Goal: Task Accomplishment & Management: Manage account settings

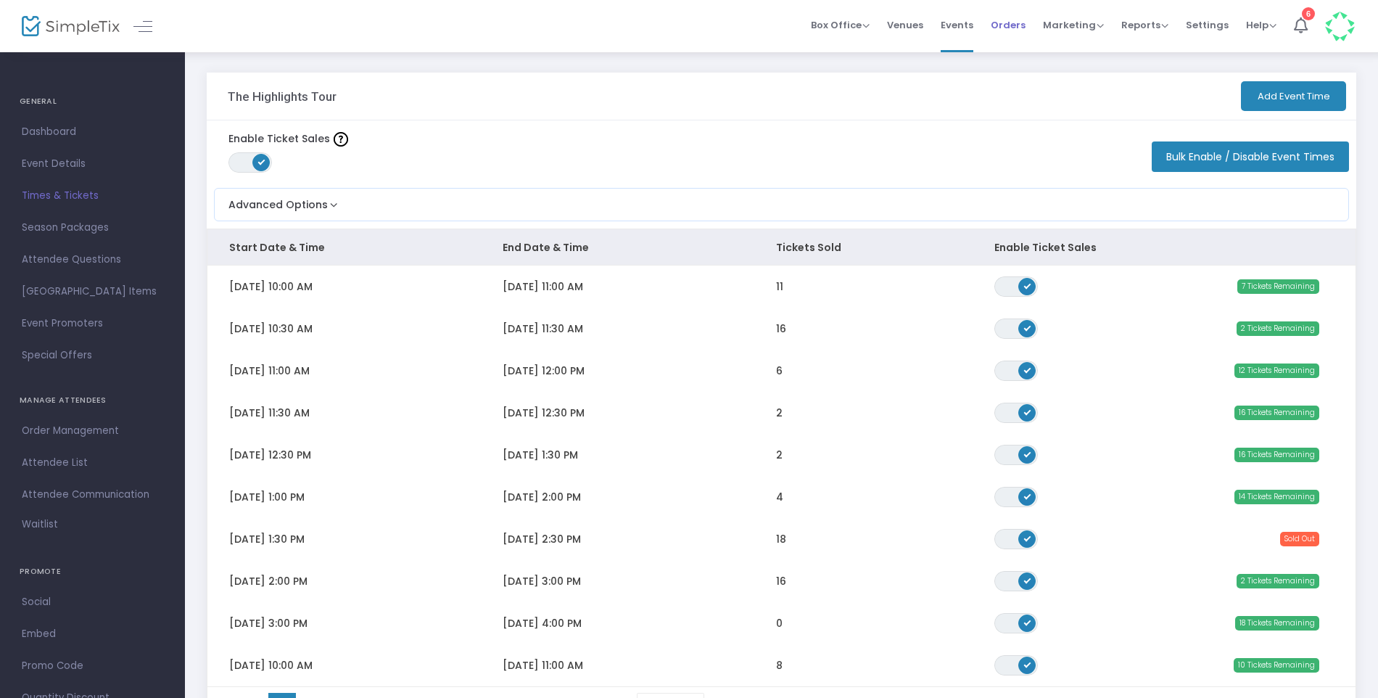
click at [1016, 30] on span "Orders" at bounding box center [1008, 25] width 35 height 37
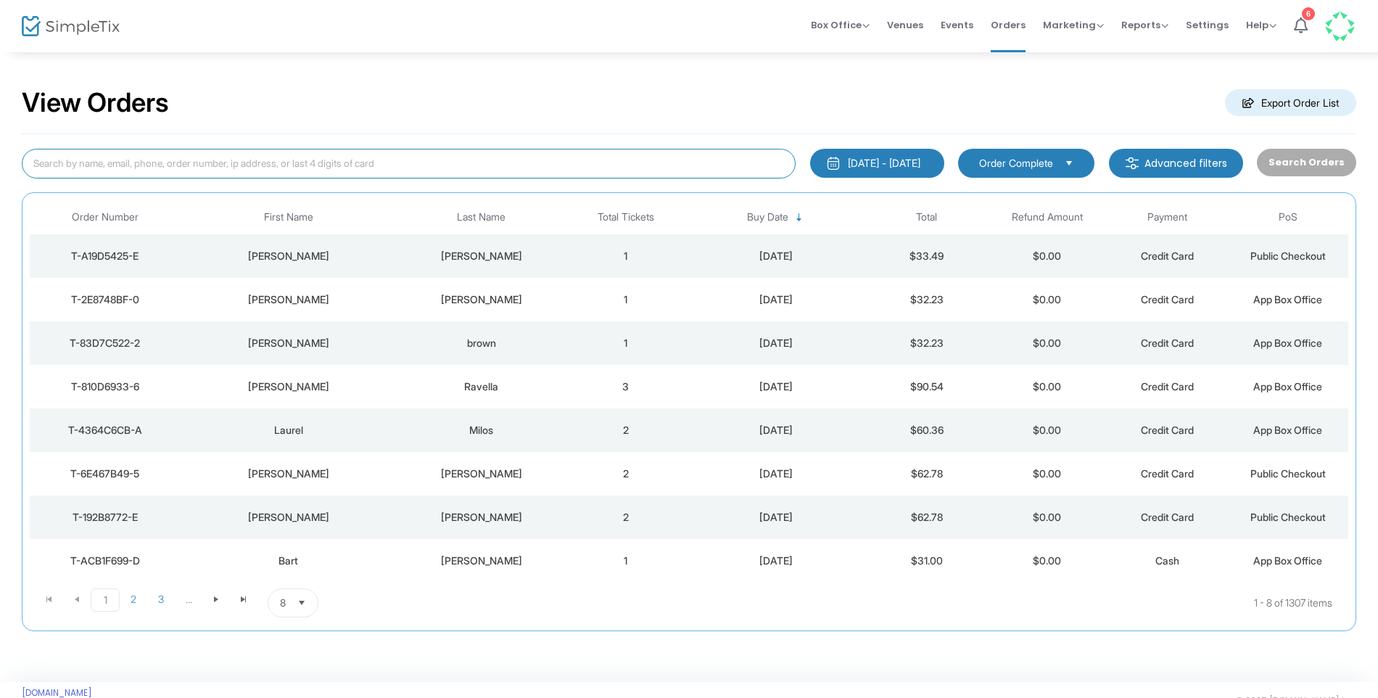
click at [389, 162] on input at bounding box center [409, 164] width 774 height 30
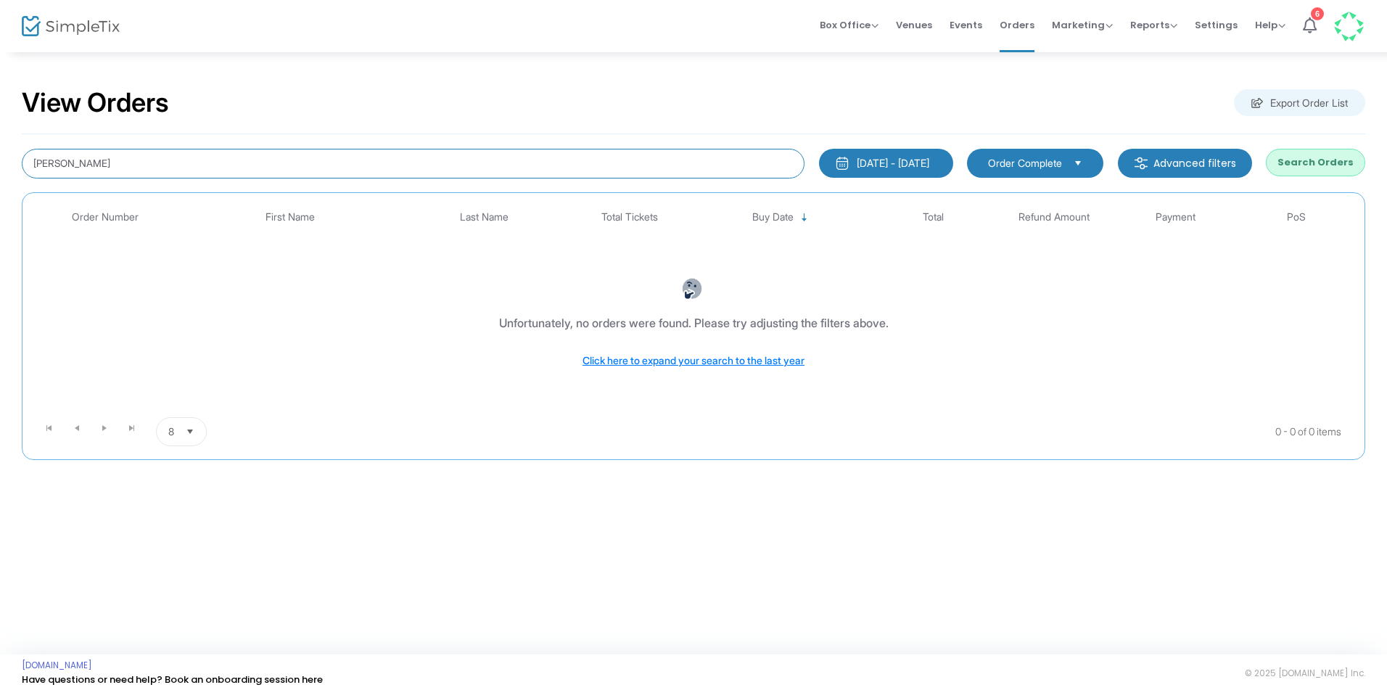
type input "freeman"
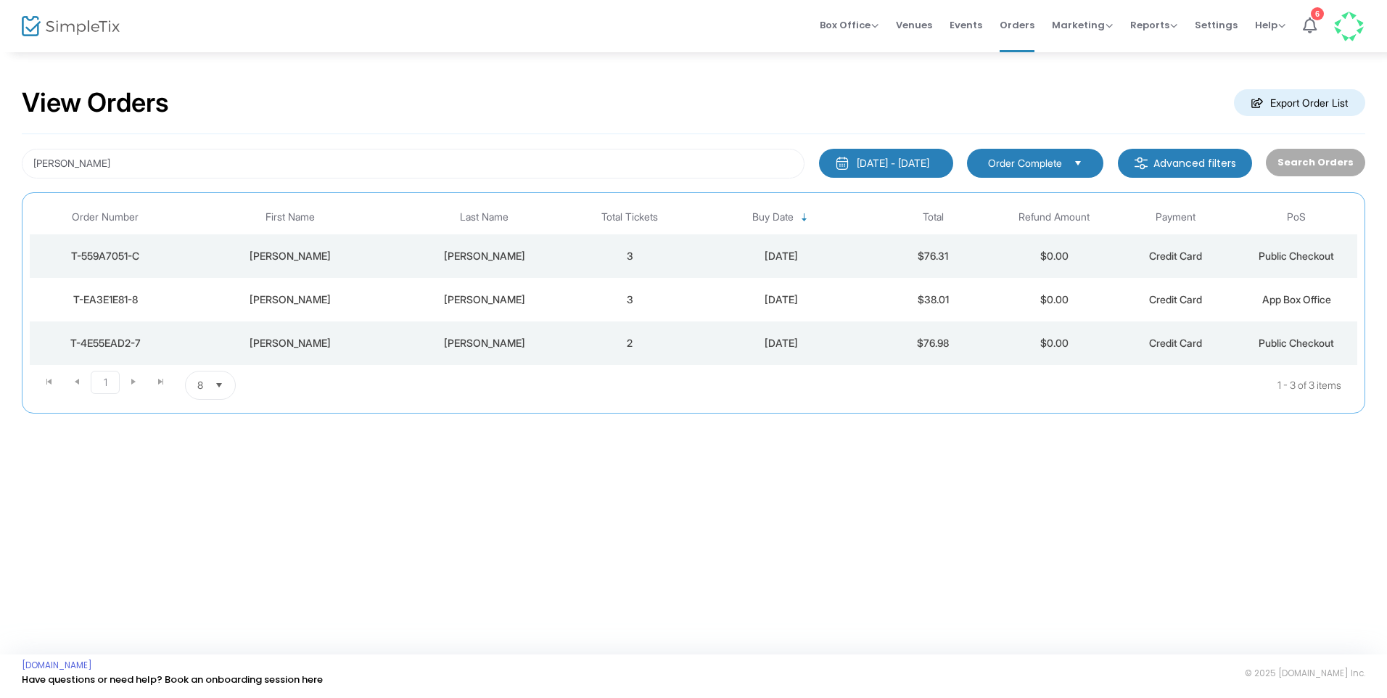
click at [590, 255] on td "3" at bounding box center [629, 256] width 121 height 44
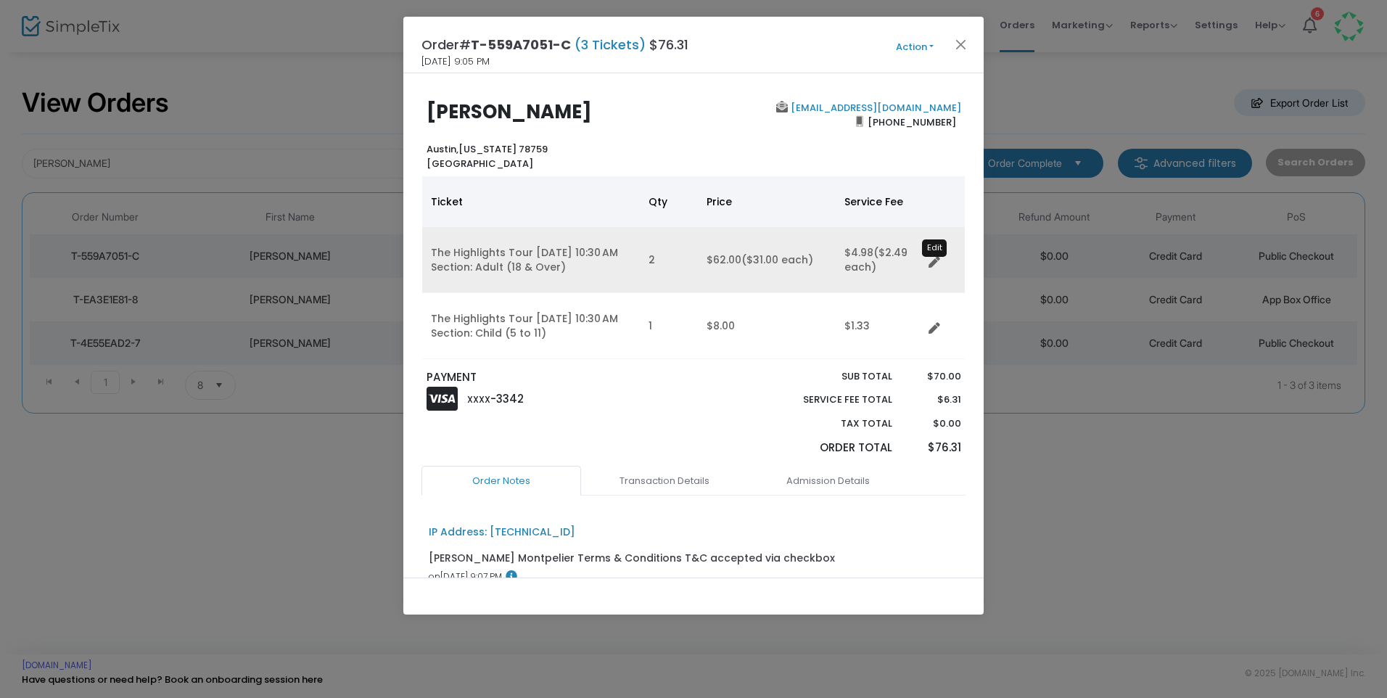
click at [934, 264] on icon "Data table" at bounding box center [935, 263] width 12 height 12
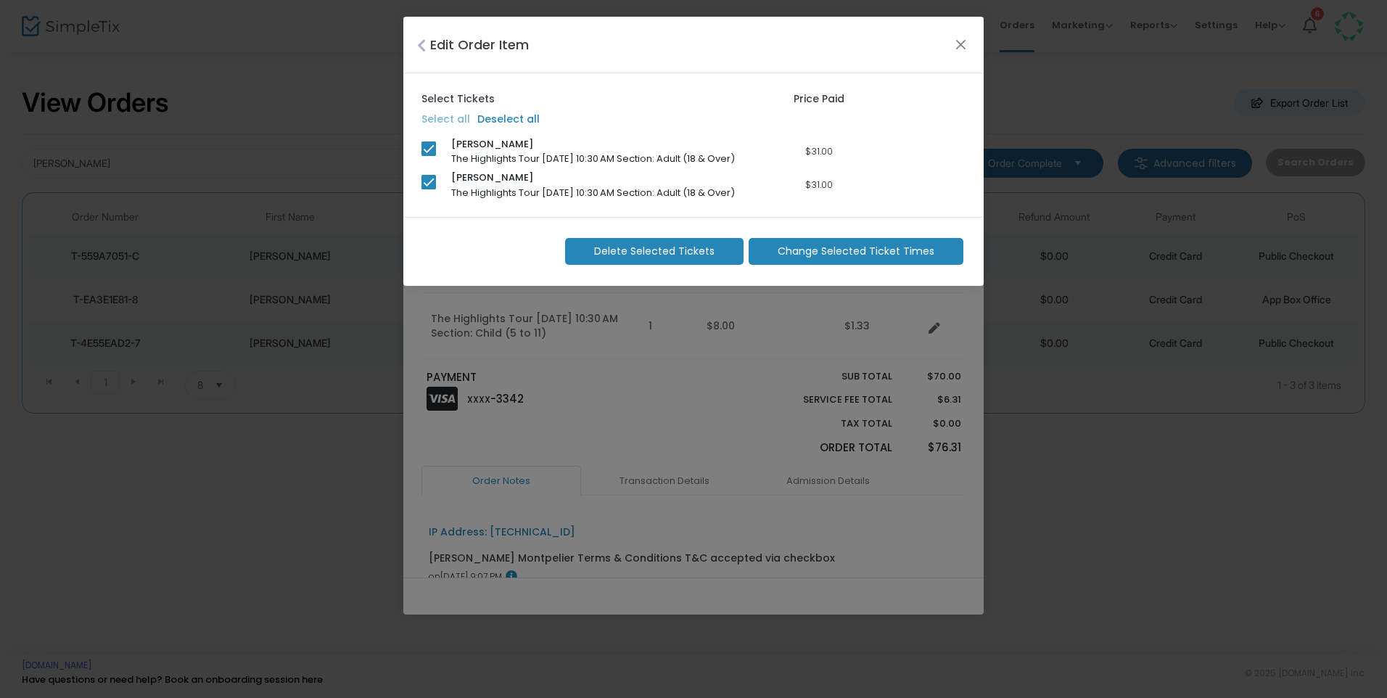
click at [876, 247] on span "Change Selected Ticket Times" at bounding box center [856, 251] width 157 height 15
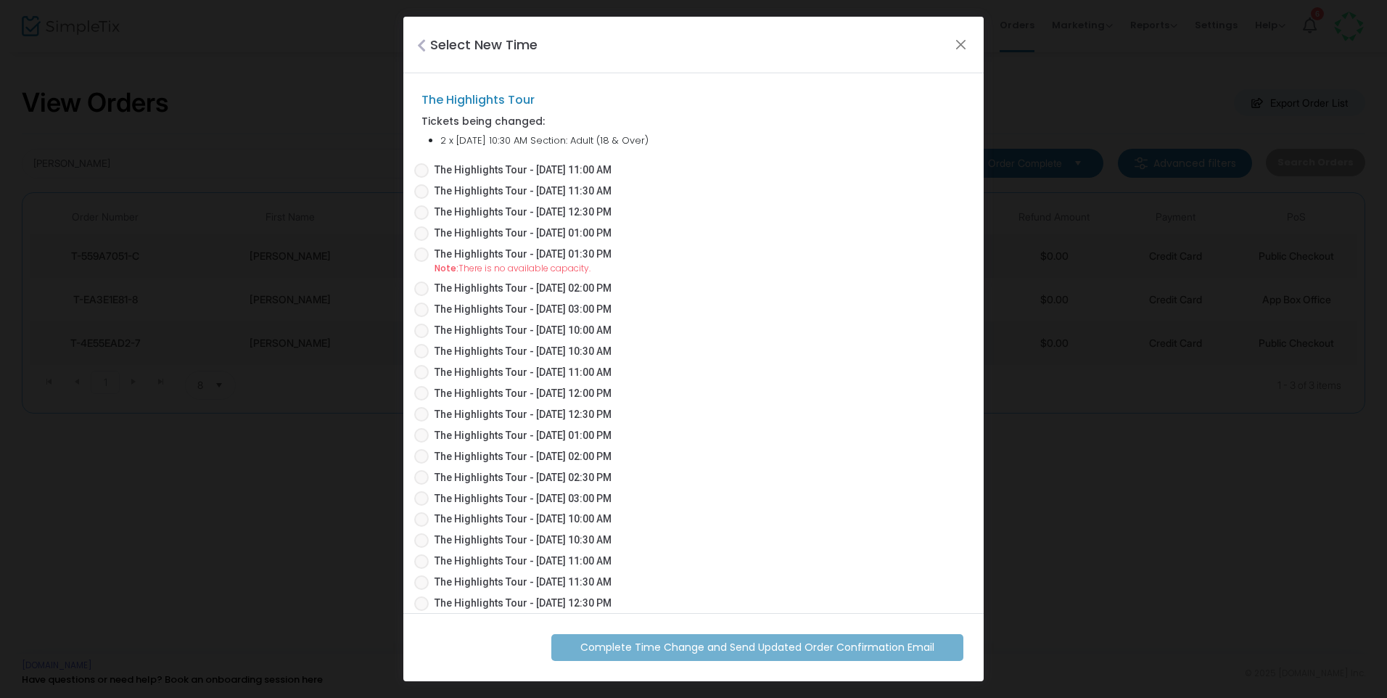
click at [509, 166] on span "The Highlights Tour - 09/25/2025 11:00 AM" at bounding box center [523, 169] width 177 height 15
click at [421, 178] on input "The Highlights Tour - 09/25/2025 11:00 AM" at bounding box center [421, 178] width 1 height 1
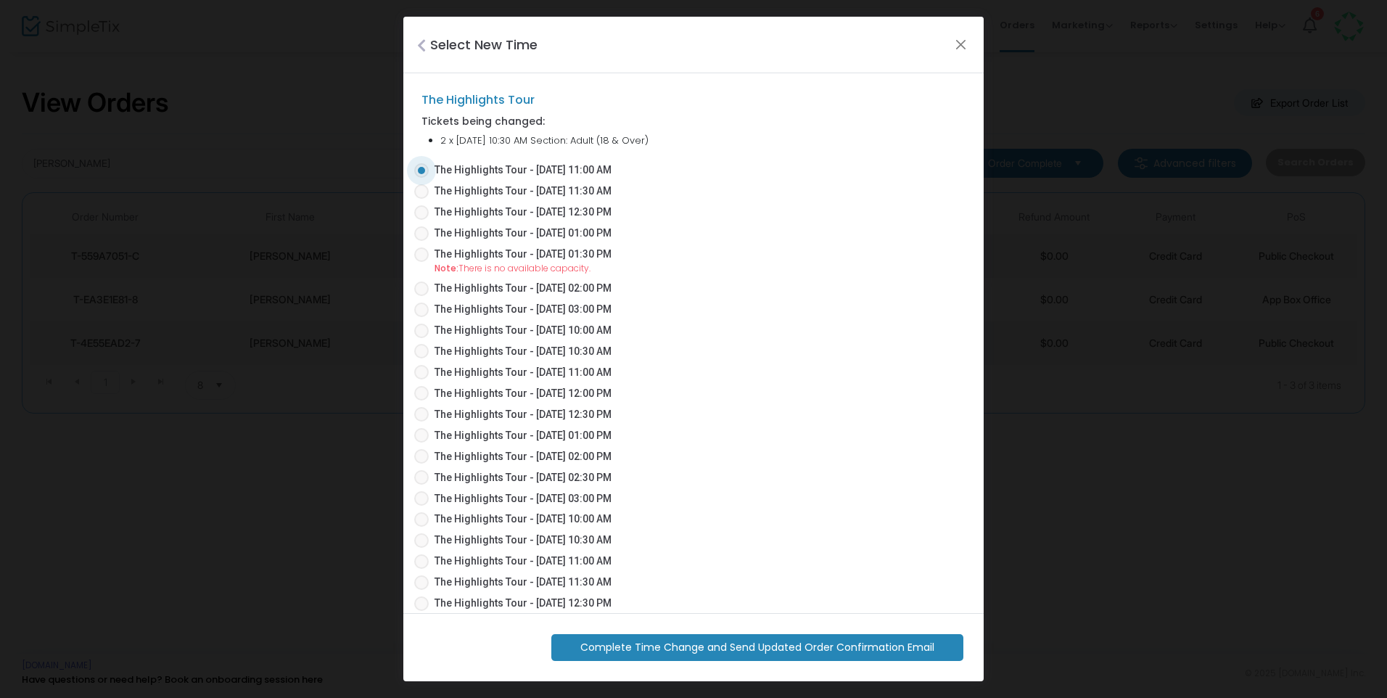
click at [879, 642] on span "Complete Time Change and Send Updated Order Confirmation Email" at bounding box center [757, 647] width 354 height 15
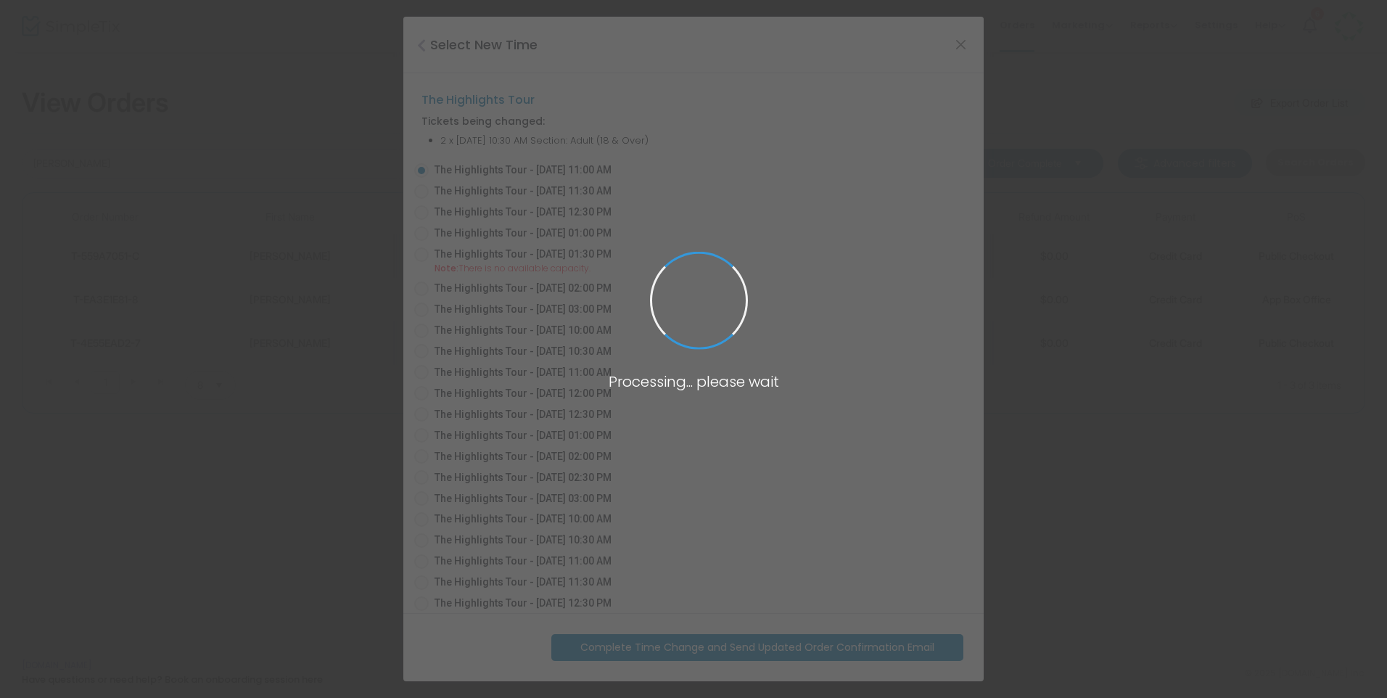
radio input "false"
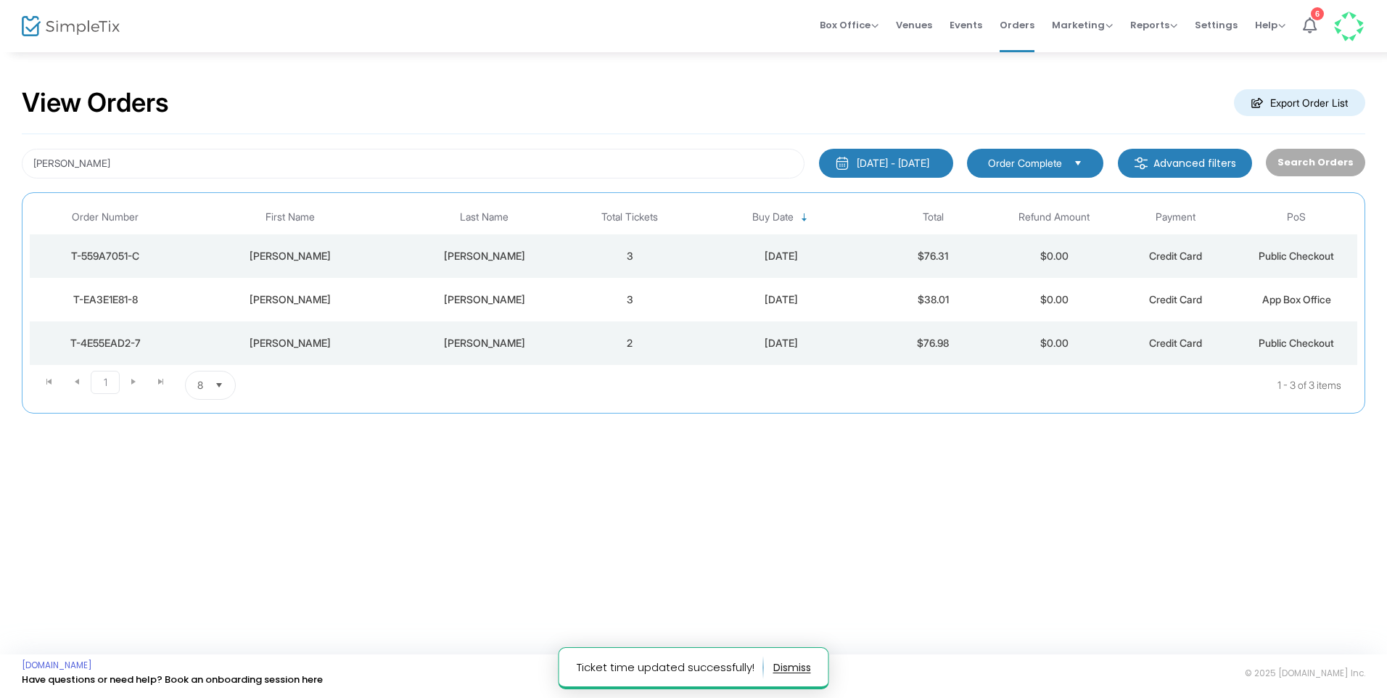
click at [579, 267] on td "3" at bounding box center [629, 256] width 121 height 44
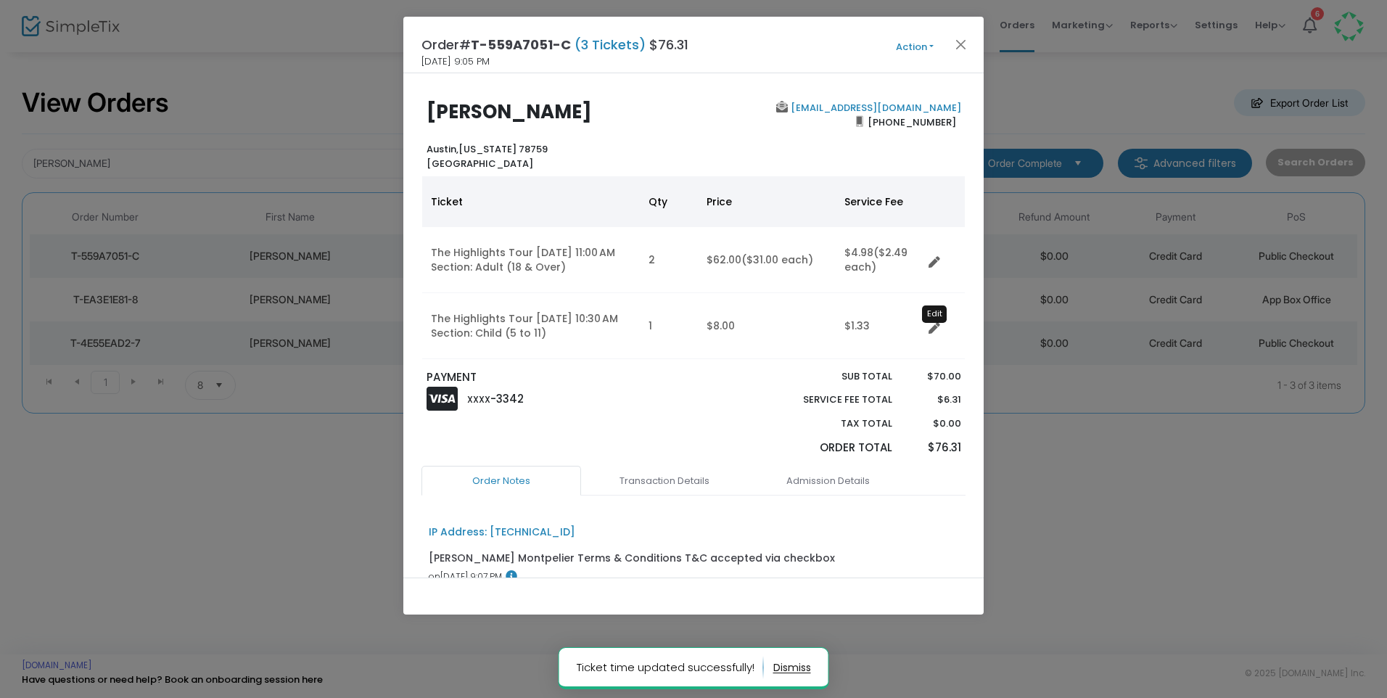
click at [934, 324] on icon "Data table" at bounding box center [935, 329] width 12 height 12
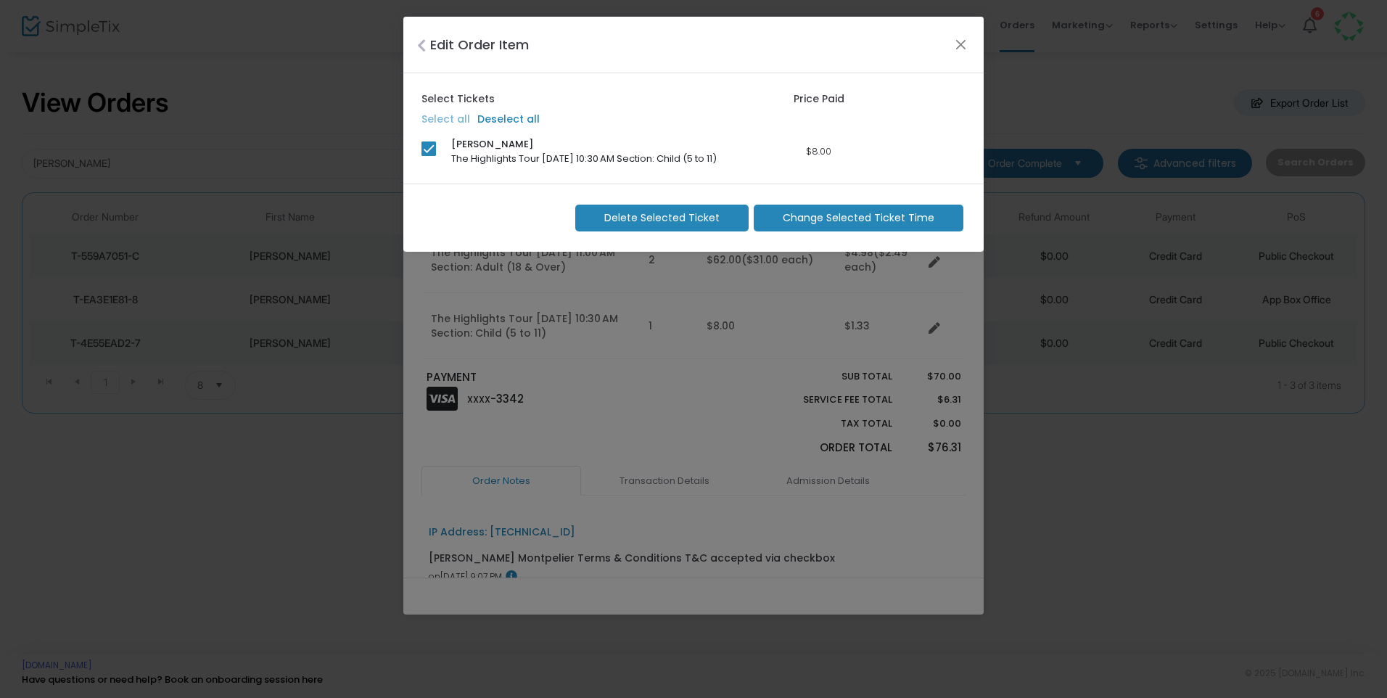
click at [868, 222] on span "Change Selected Ticket Time" at bounding box center [859, 217] width 152 height 15
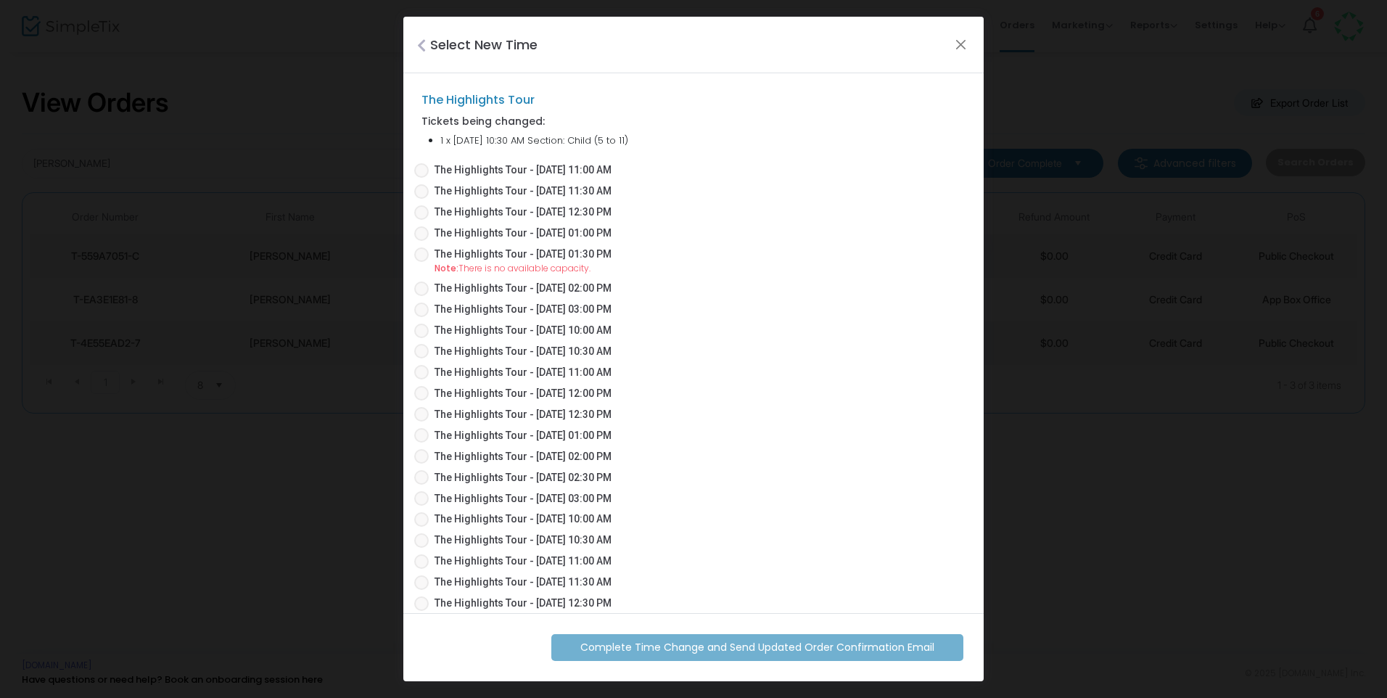
click at [554, 176] on span "The Highlights Tour - 09/25/2025 11:00 AM" at bounding box center [523, 169] width 177 height 15
click at [421, 178] on input "The Highlights Tour - 09/25/2025 11:00 AM" at bounding box center [421, 178] width 1 height 1
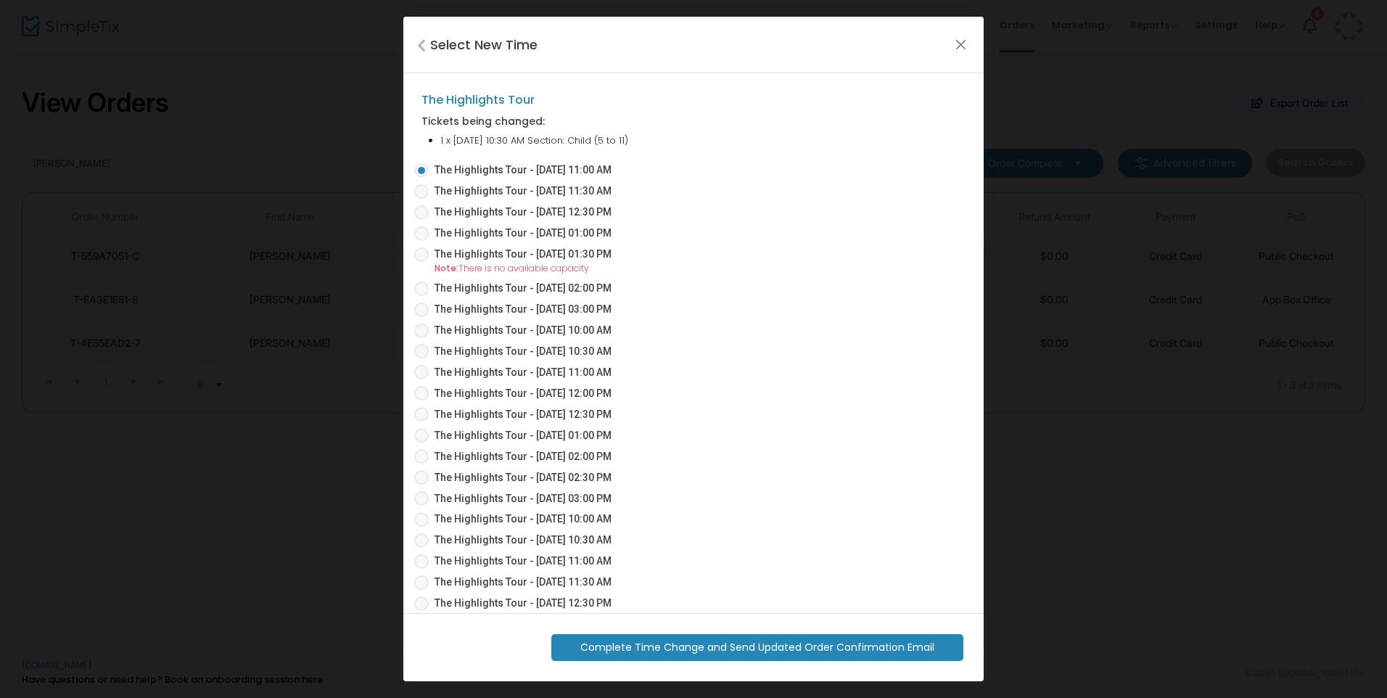
click at [720, 662] on div "Complete Time Change and Send Updated Order Confirmation Email" at bounding box center [693, 647] width 580 height 69
click at [723, 651] on span "Complete Time Change and Send Updated Order Confirmation Email" at bounding box center [757, 647] width 354 height 15
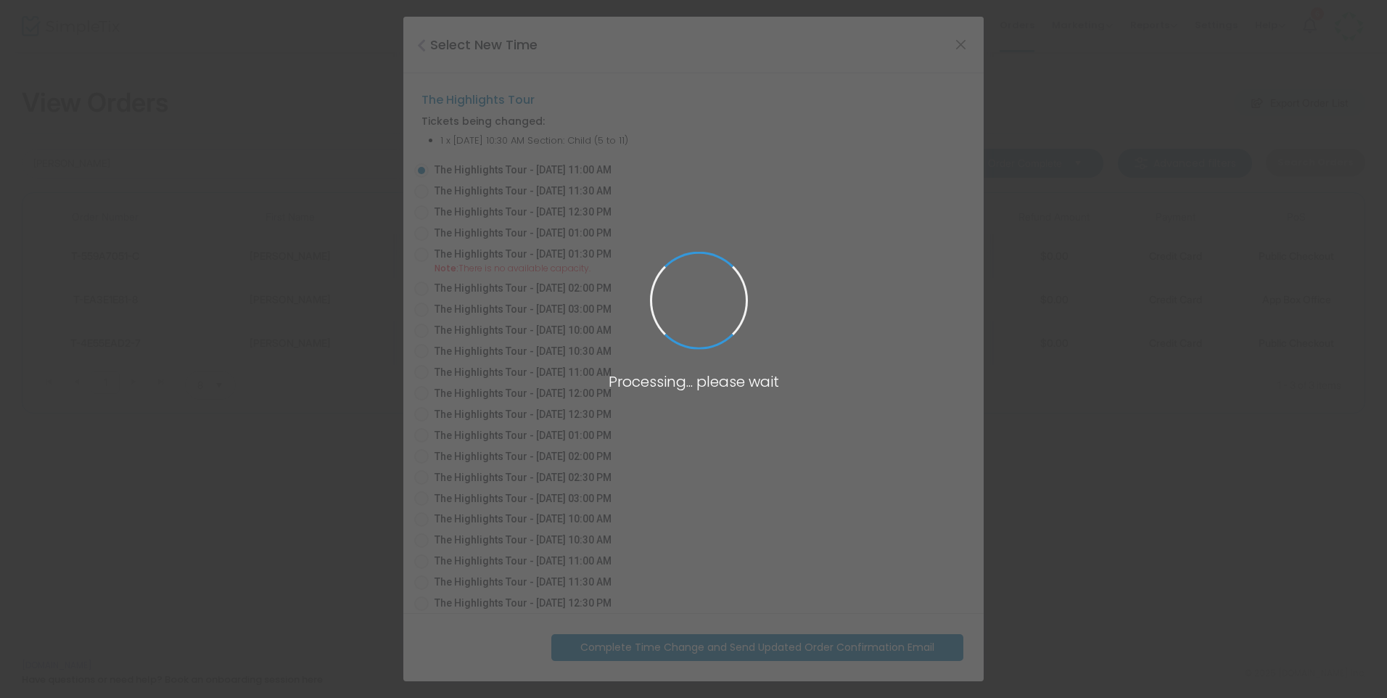
radio input "false"
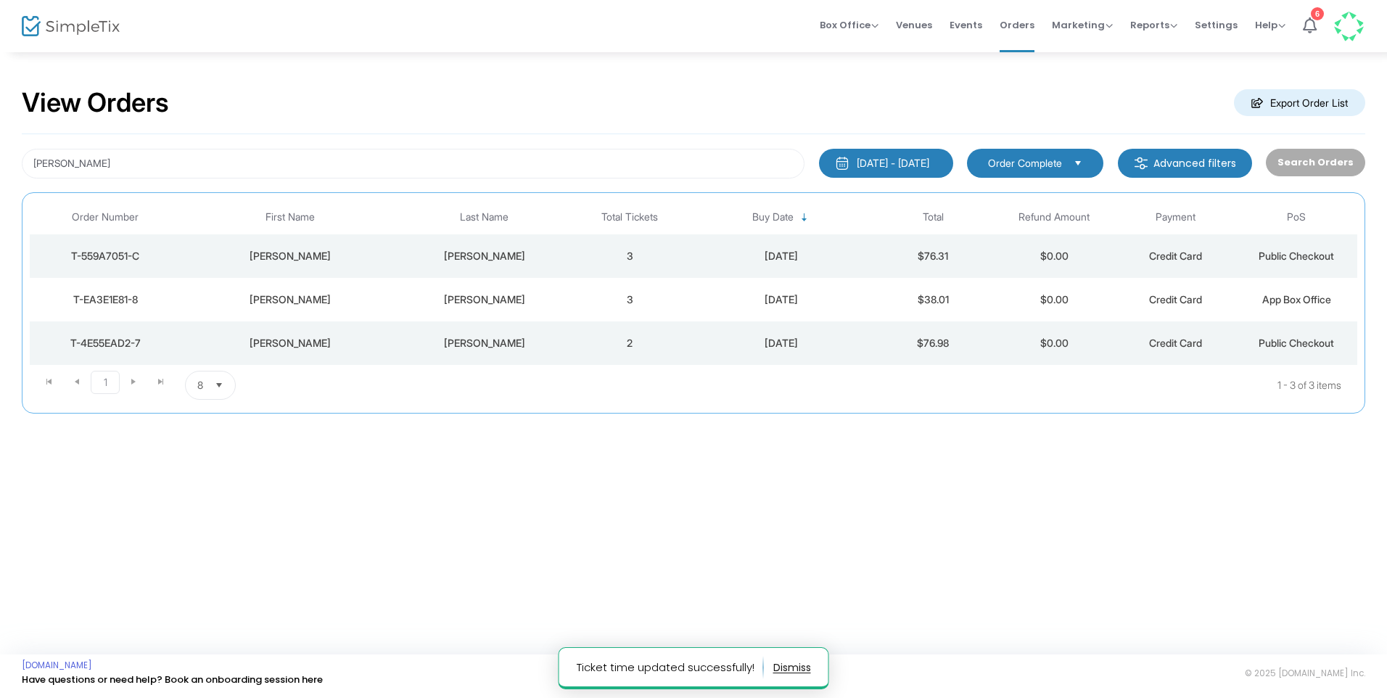
click at [635, 249] on td "3" at bounding box center [629, 256] width 121 height 44
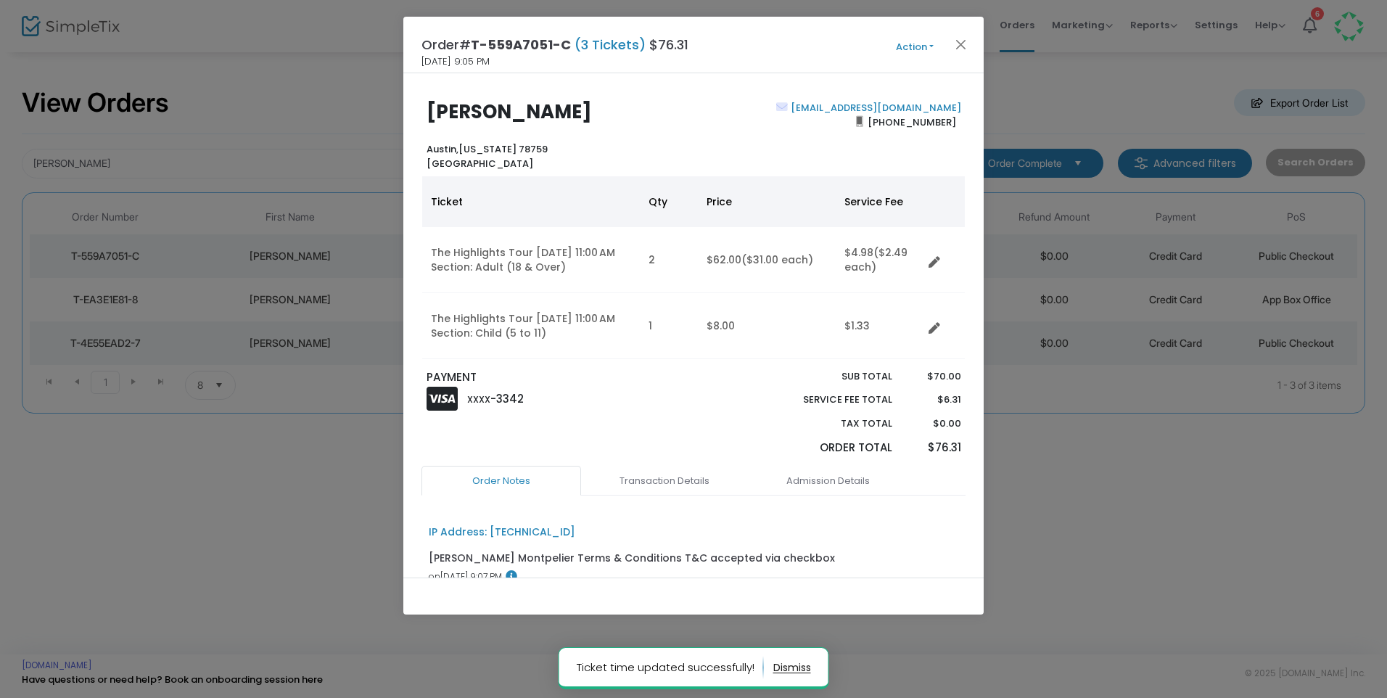
click at [919, 51] on button "Action" at bounding box center [914, 47] width 87 height 16
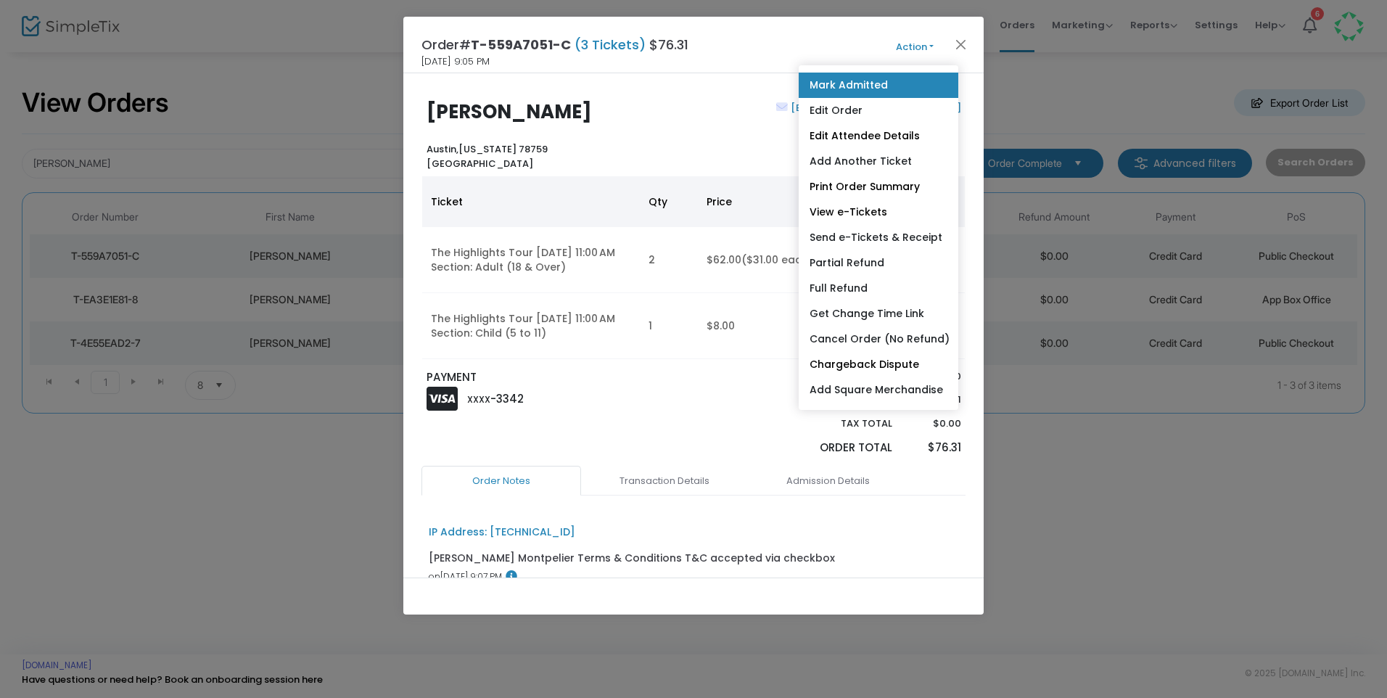
click at [907, 81] on link "Mark Admitted" at bounding box center [879, 85] width 160 height 25
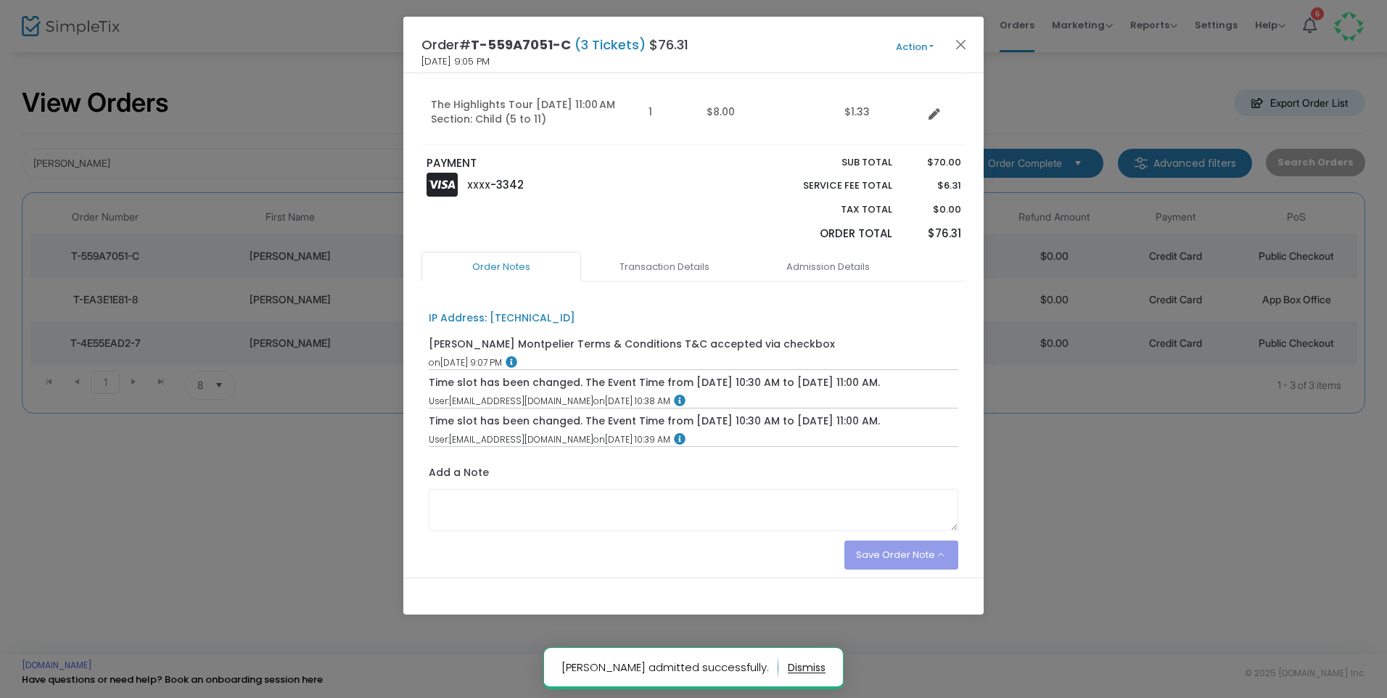
scroll to position [271, 0]
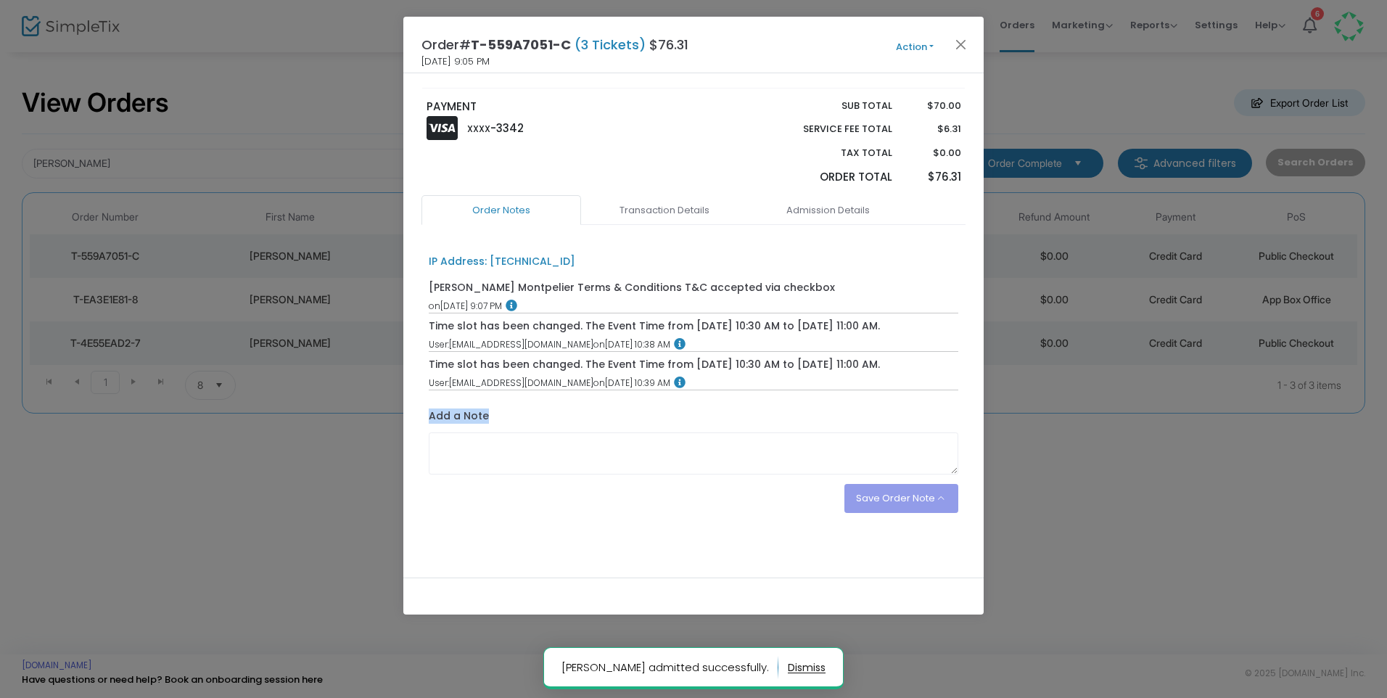
drag, startPoint x: 578, startPoint y: 427, endPoint x: 579, endPoint y: 440, distance: 13.8
click at [579, 432] on div "Add a Note" at bounding box center [694, 440] width 530 height 65
drag, startPoint x: 579, startPoint y: 443, endPoint x: 572, endPoint y: 429, distance: 15.6
click at [573, 429] on div "Add a Note" at bounding box center [694, 440] width 530 height 65
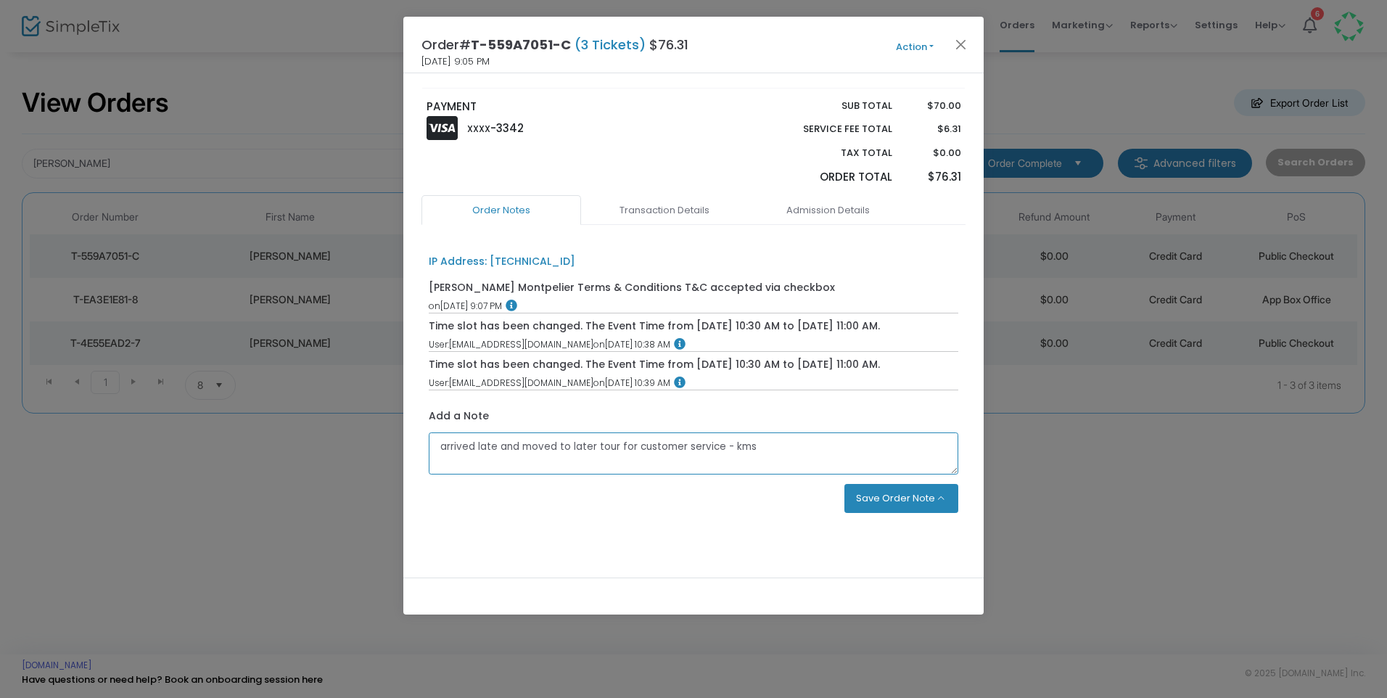
type textarea "arrived late and moved to later tour for customer service - kms"
click at [866, 495] on button "Save Order Note" at bounding box center [901, 498] width 115 height 29
click at [874, 464] on li "Save as an order note" at bounding box center [885, 464] width 145 height 28
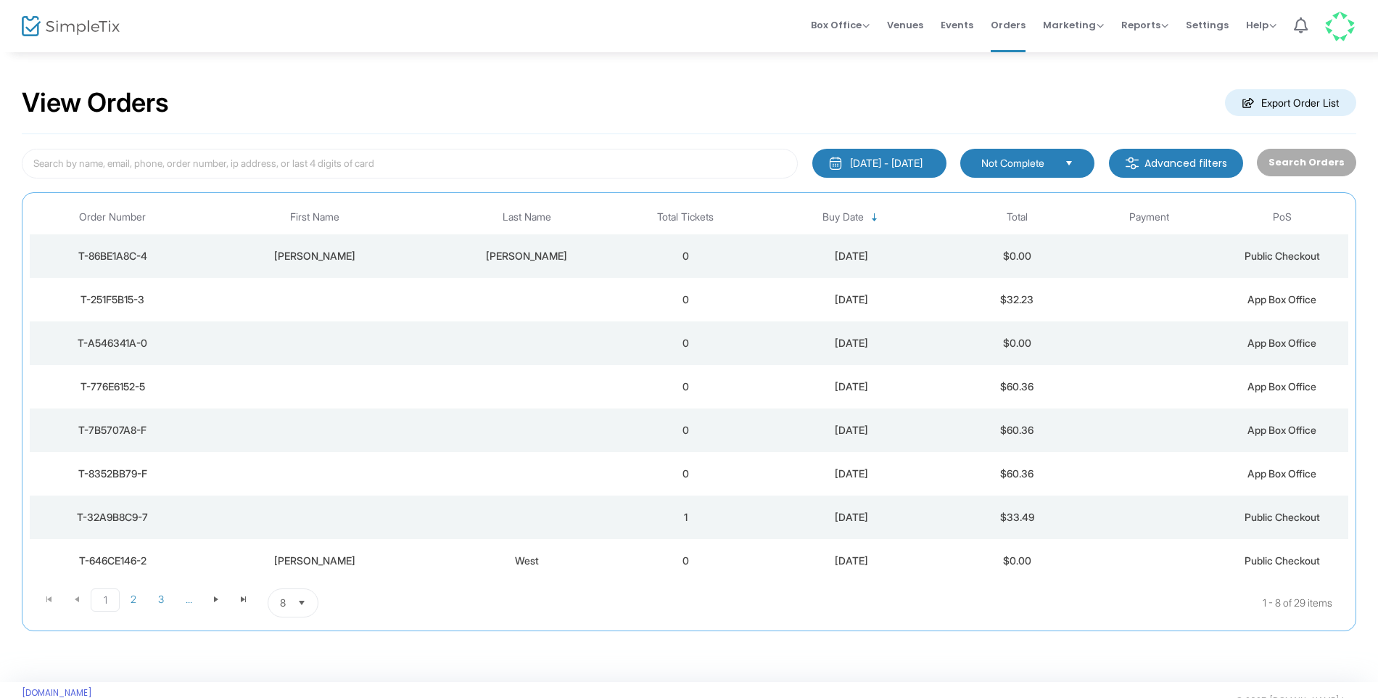
scroll to position [28, 0]
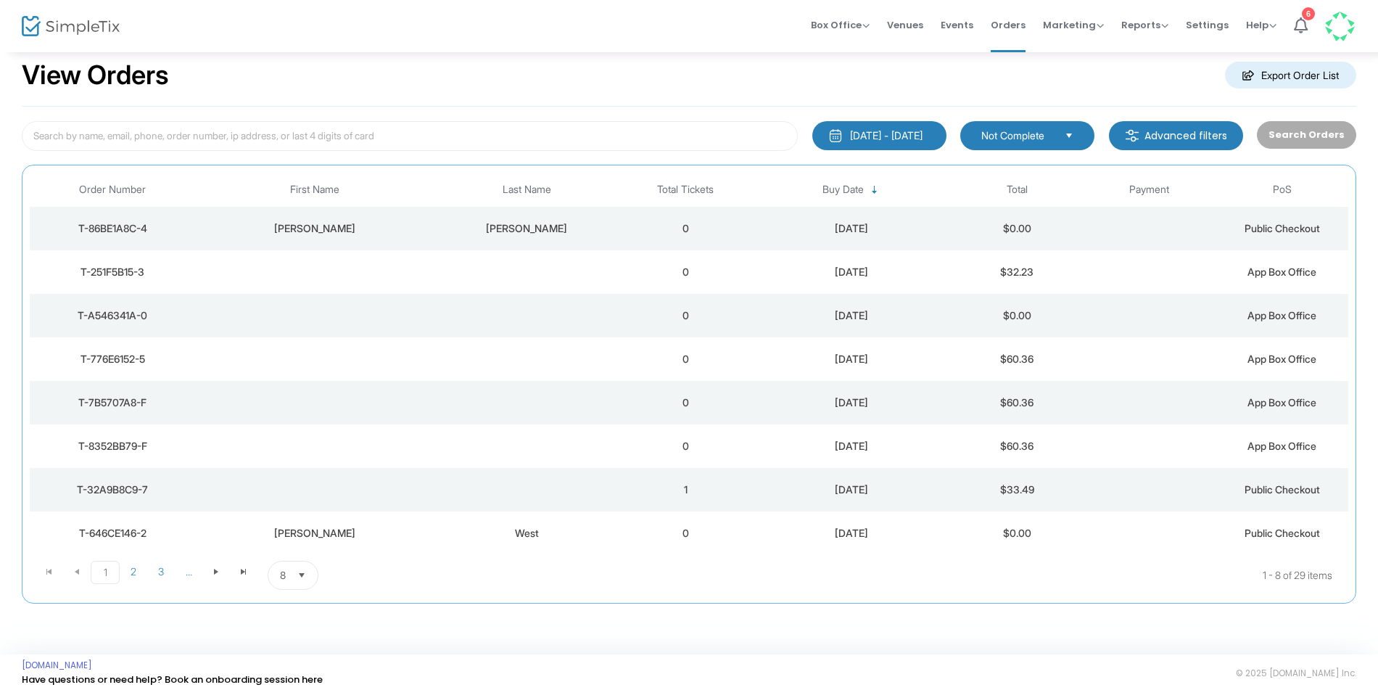
click at [288, 581] on span "8" at bounding box center [282, 575] width 17 height 28
click at [287, 556] on li "100" at bounding box center [293, 545] width 50 height 29
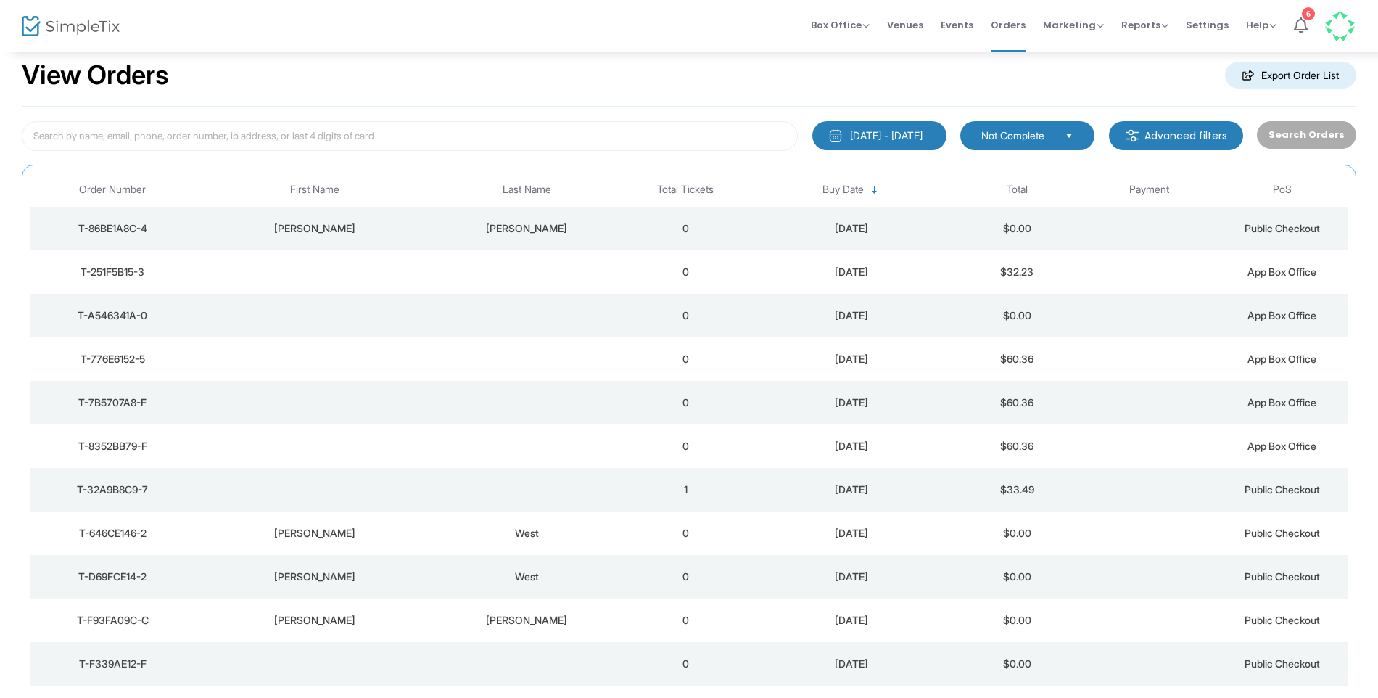
click at [680, 487] on td "1" at bounding box center [686, 490] width 133 height 44
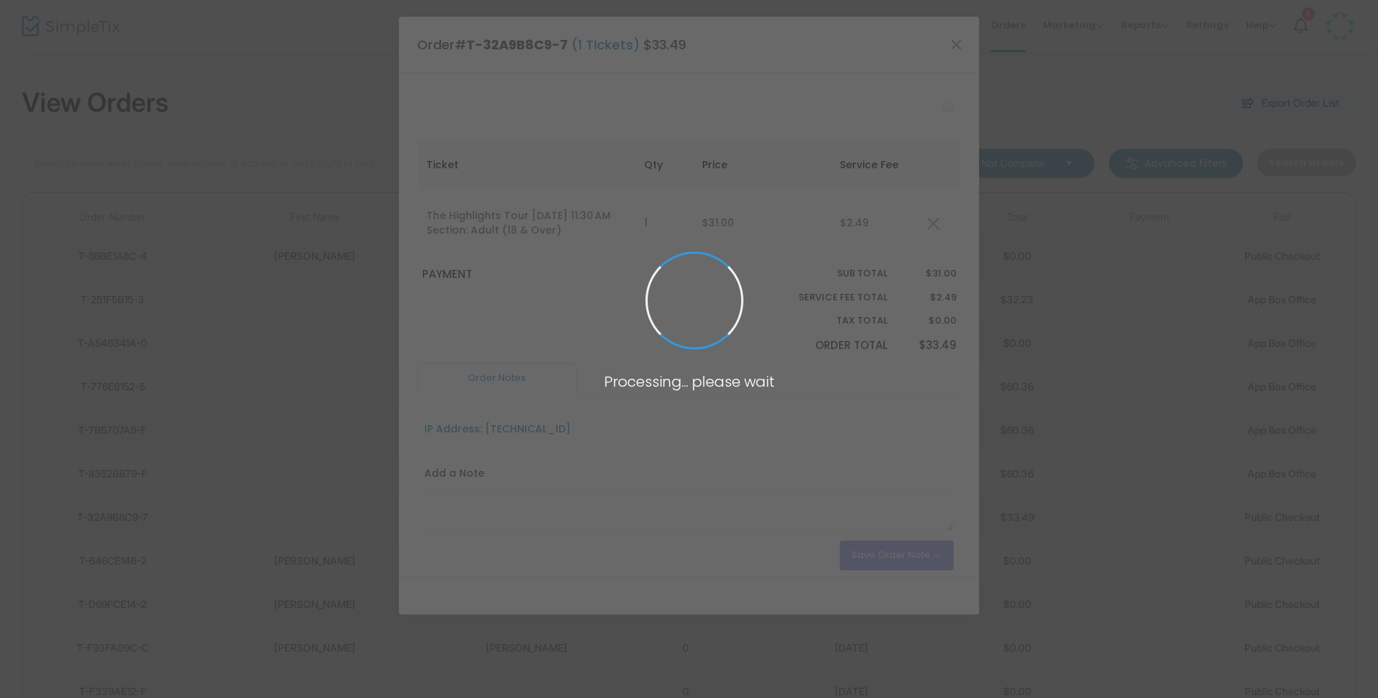
scroll to position [0, 0]
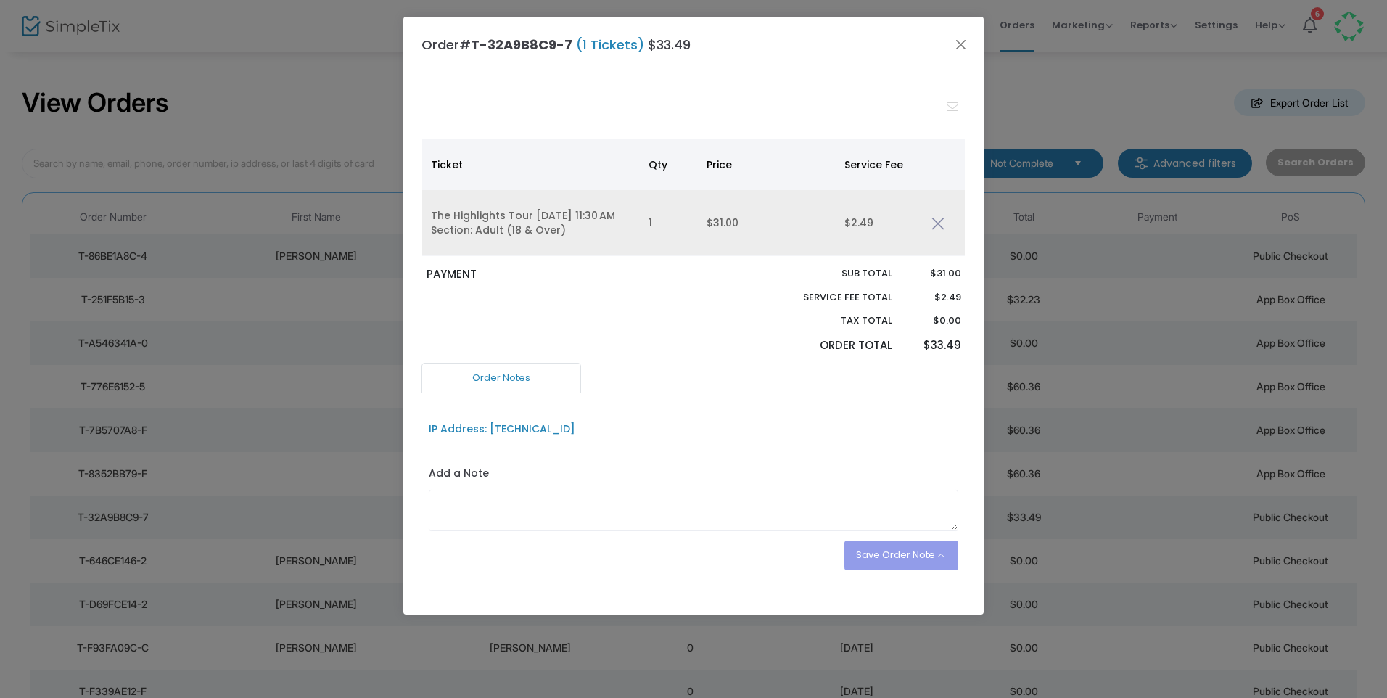
click at [937, 216] on link "Data table" at bounding box center [937, 222] width 13 height 15
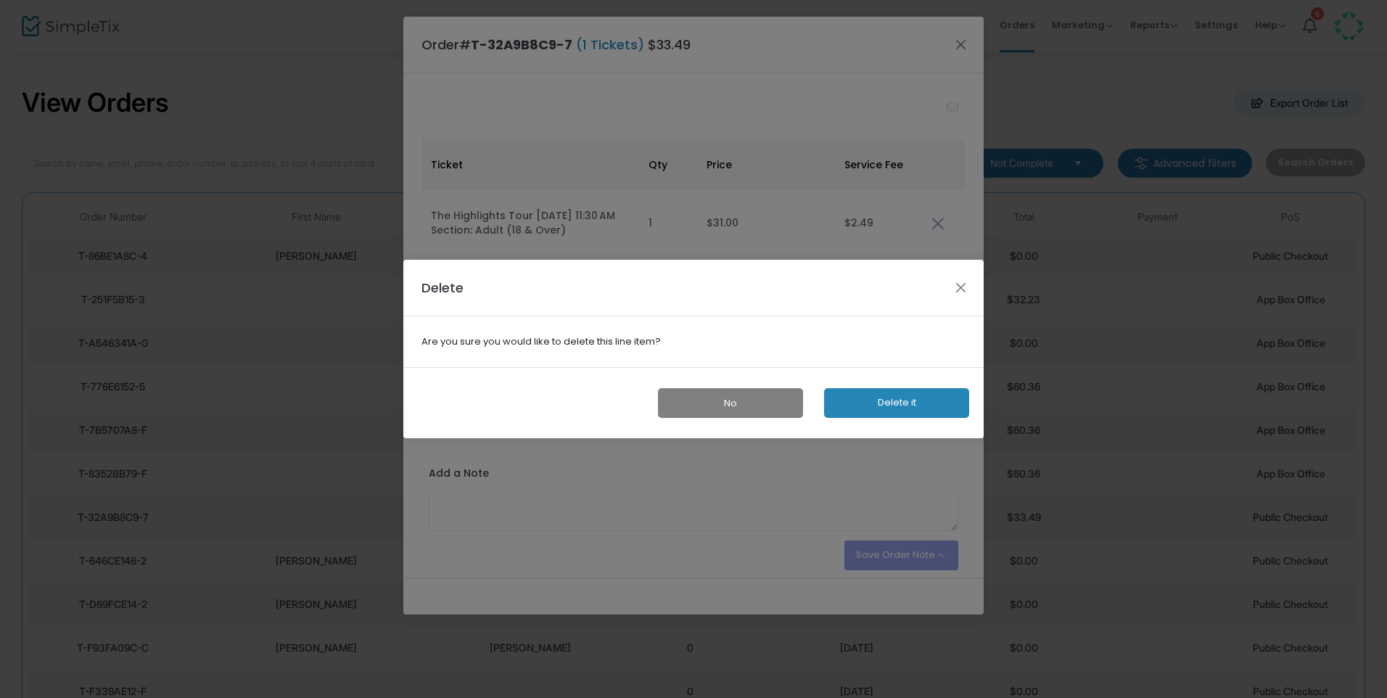
click at [884, 394] on button "Delete it" at bounding box center [896, 403] width 145 height 30
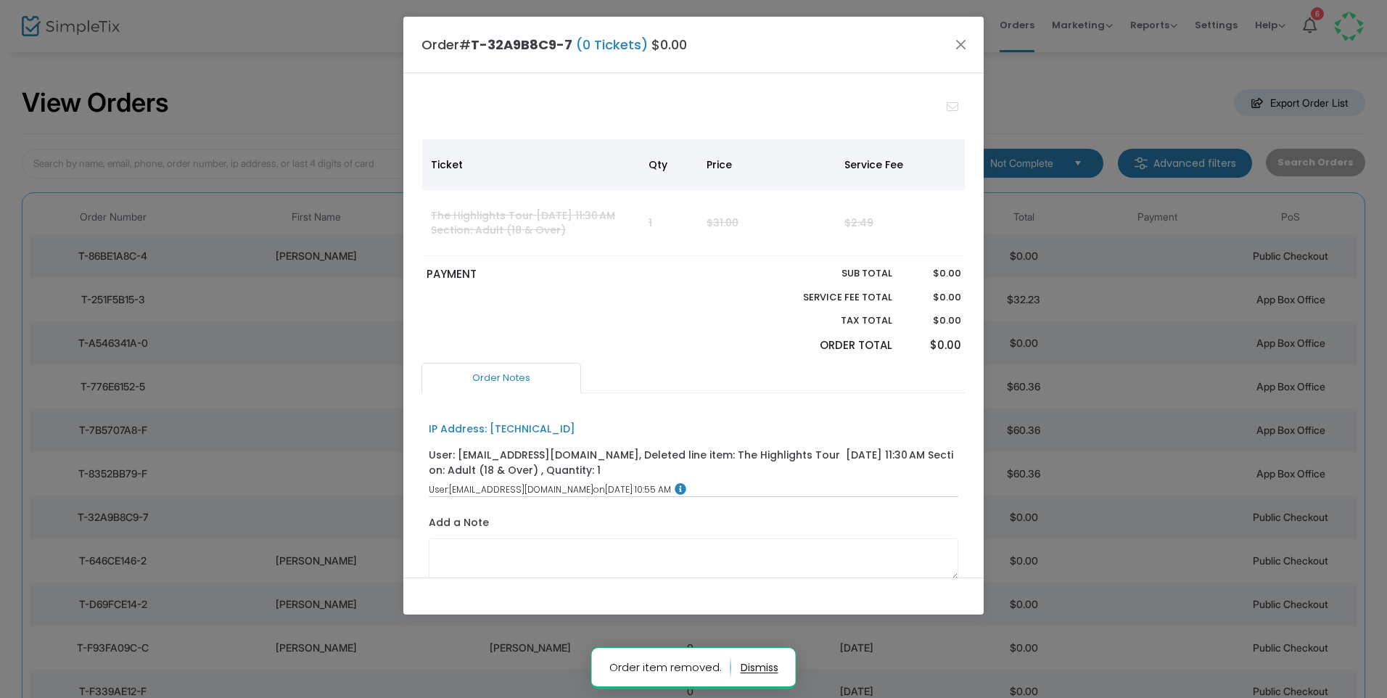
click at [960, 44] on body "Processing... please wait Order item removed. Box Office Sell Tickets Bookings …" at bounding box center [693, 349] width 1387 height 698
click at [960, 44] on button "Close" at bounding box center [961, 44] width 19 height 19
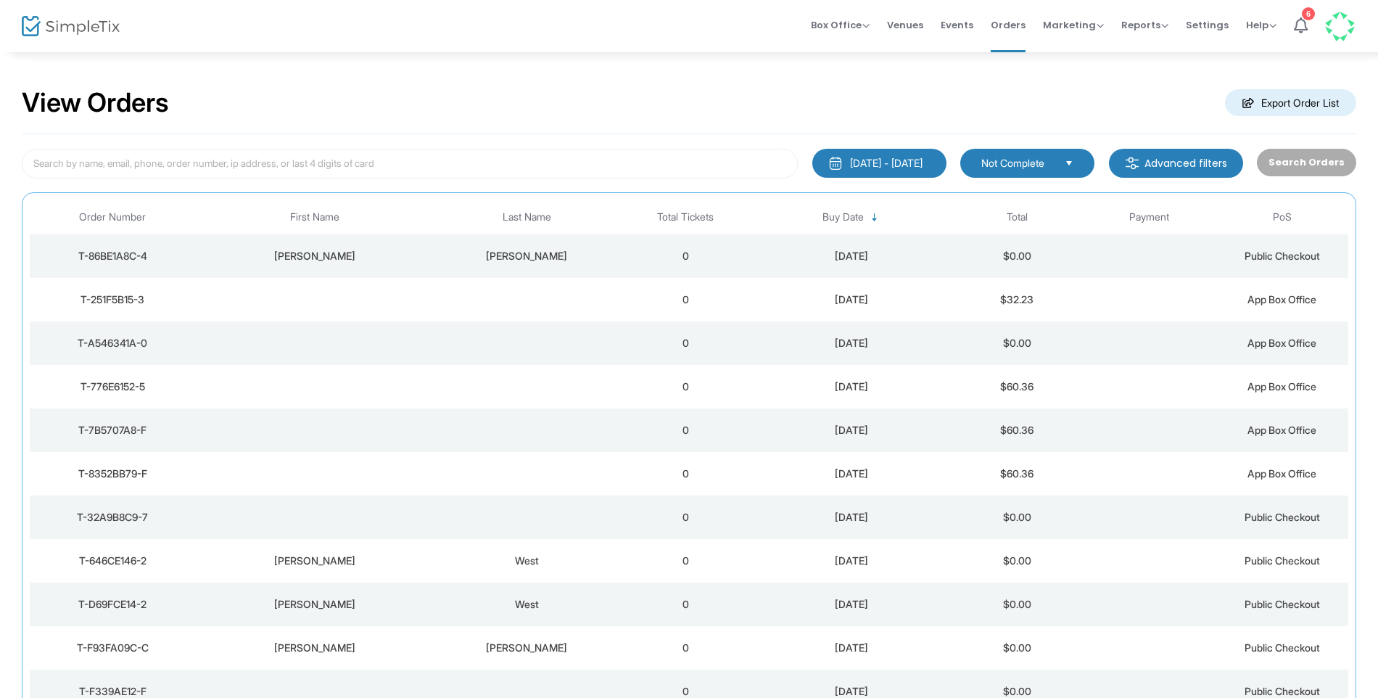
click at [1079, 150] on kendo-dropdownlist "Not Complete" at bounding box center [1027, 163] width 134 height 29
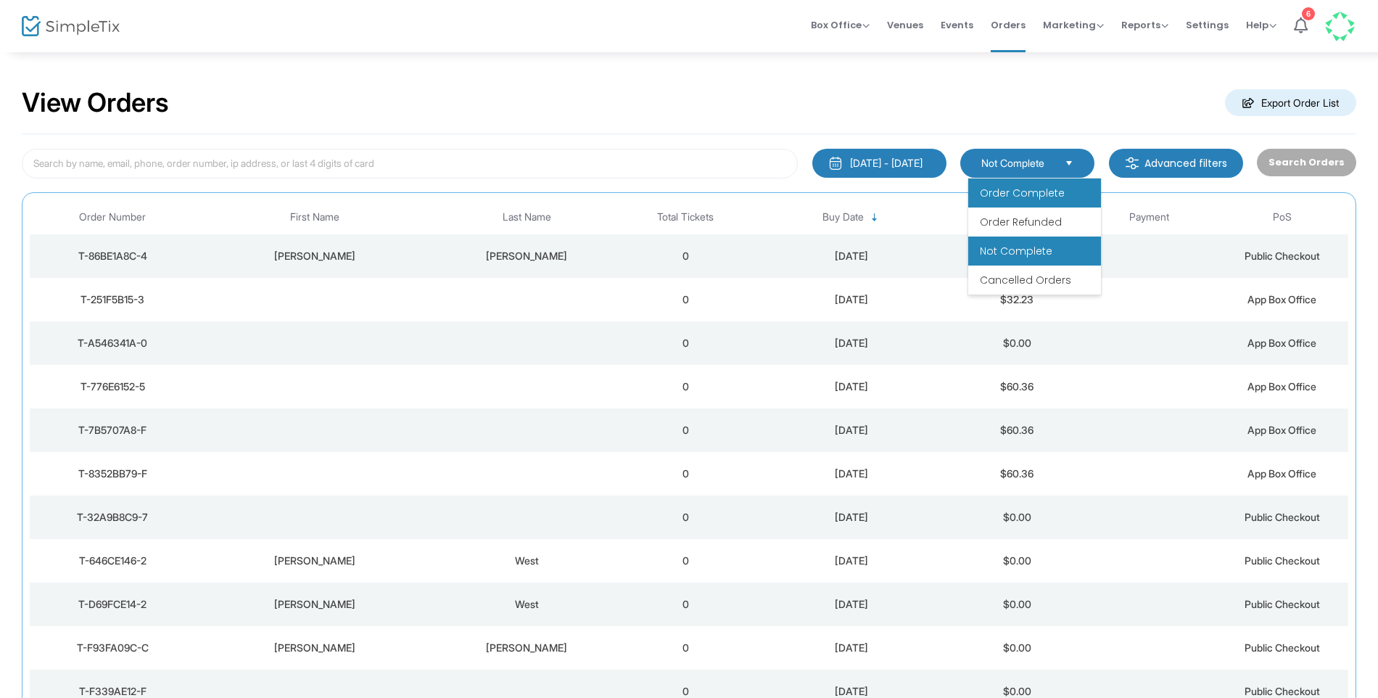
click at [1046, 186] on span "Order Complete" at bounding box center [1022, 193] width 85 height 15
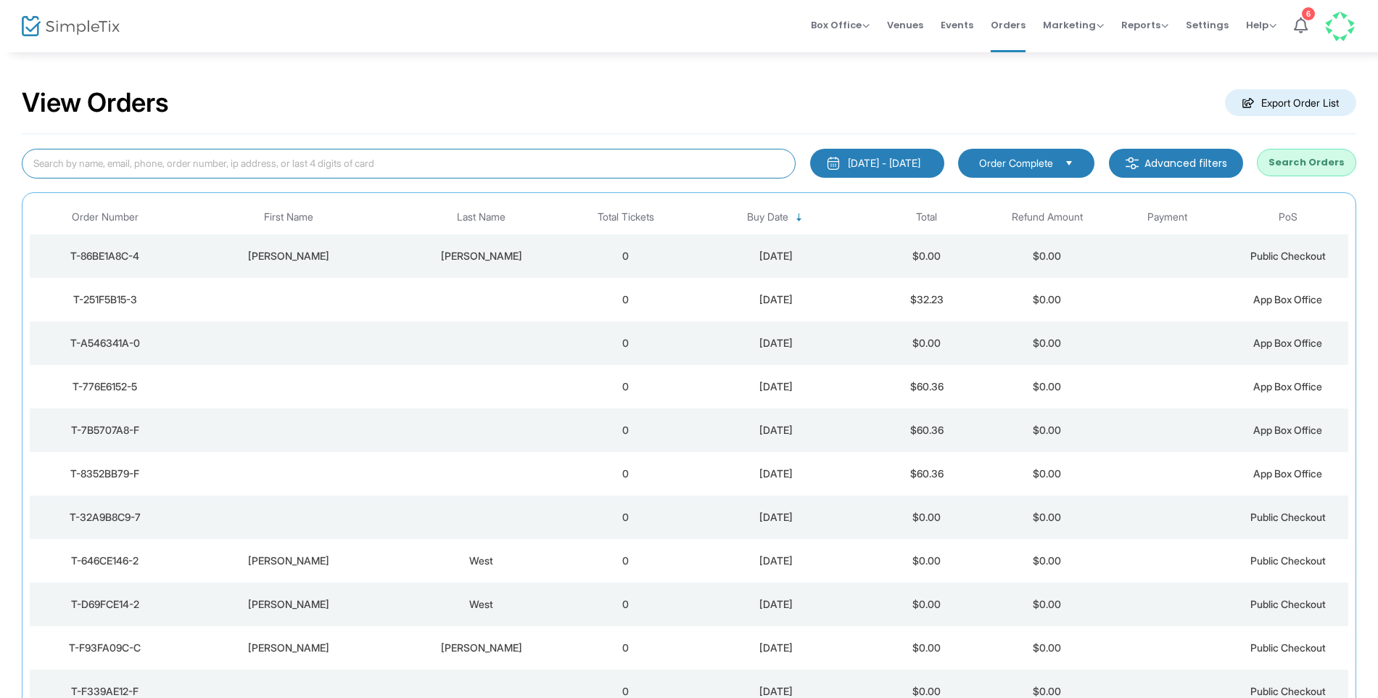
click at [650, 165] on input at bounding box center [409, 164] width 774 height 30
